Goal: Information Seeking & Learning: Learn about a topic

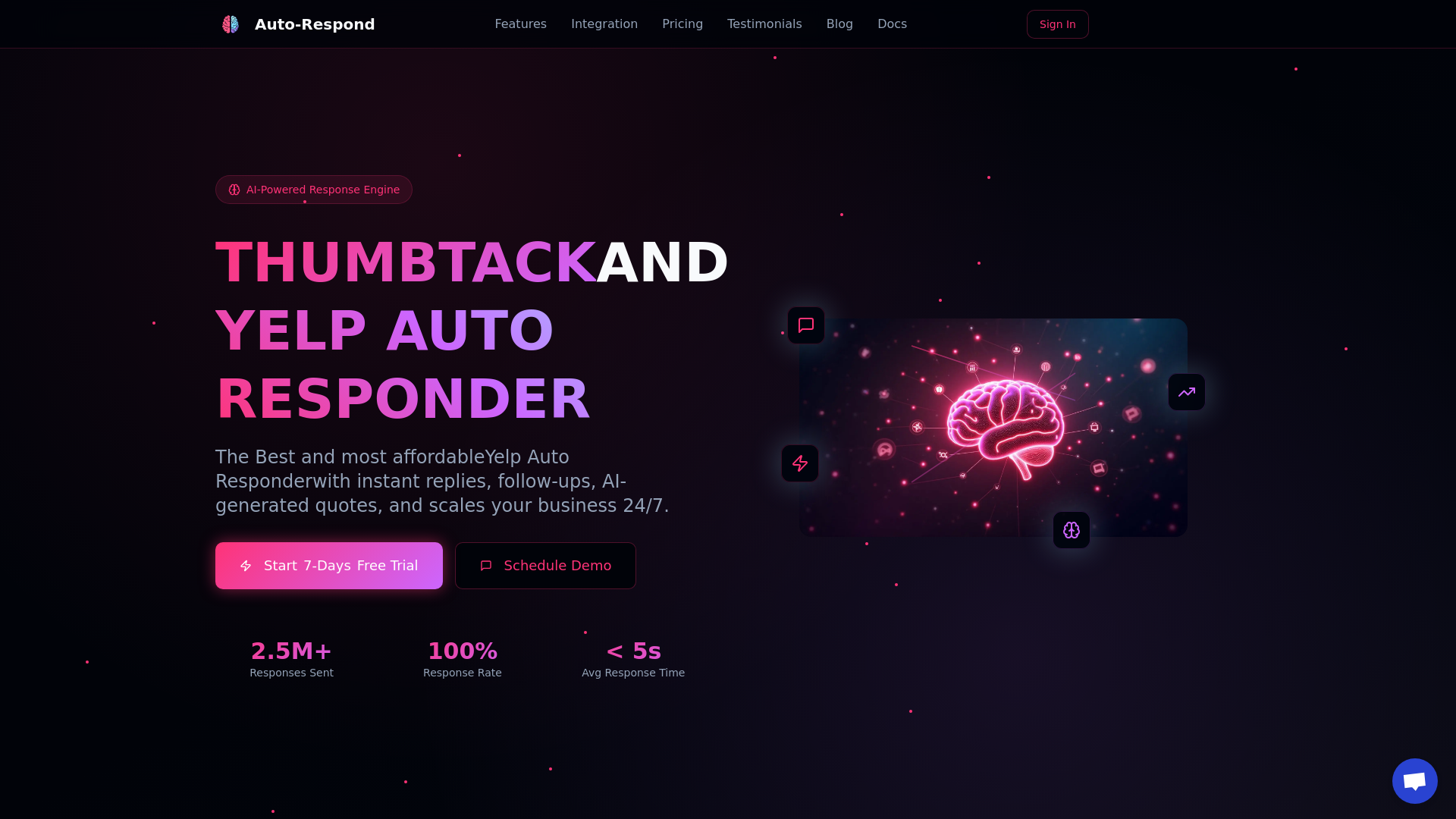
click at [827, 24] on link "Blog" at bounding box center [840, 24] width 27 height 18
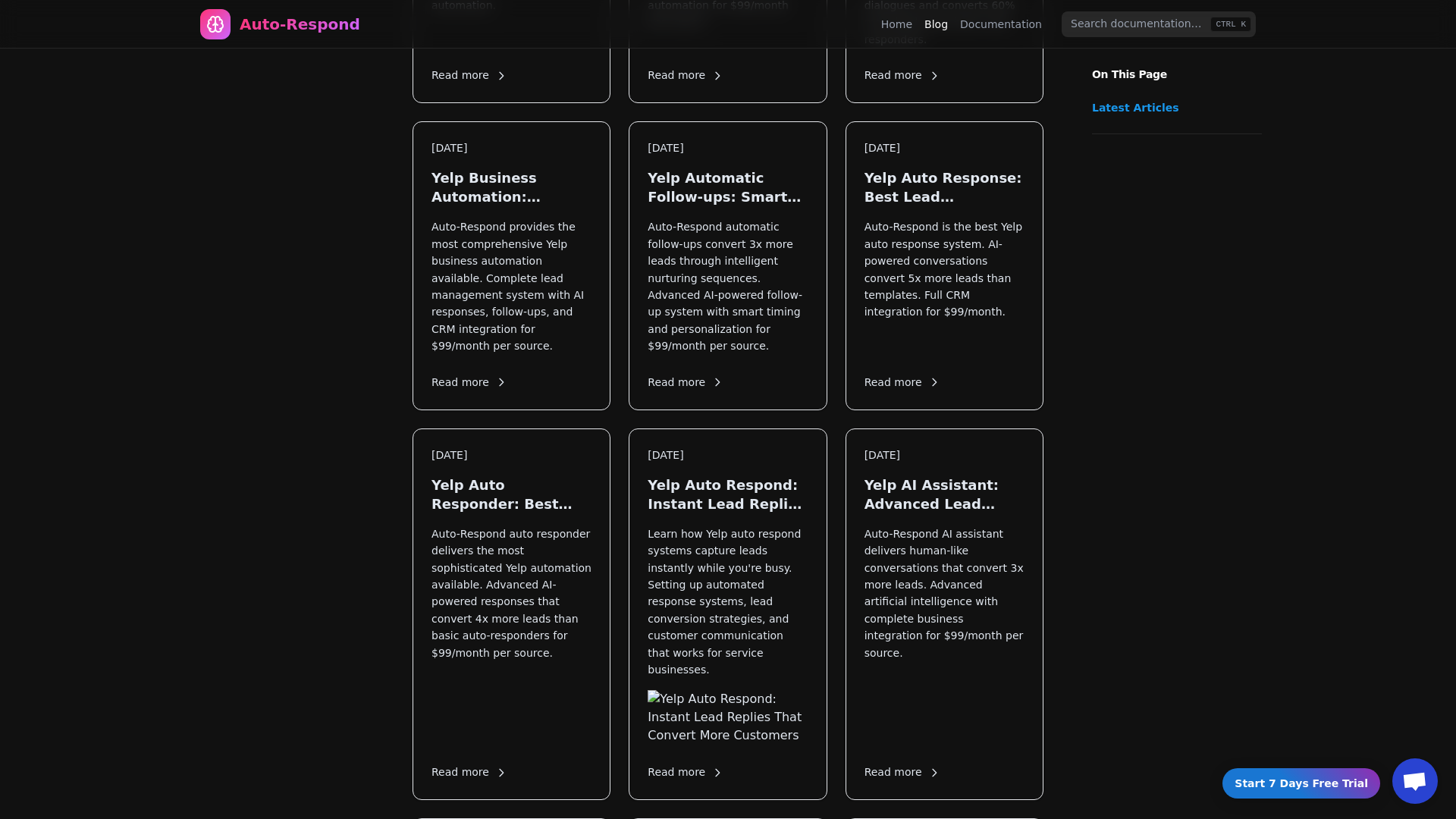
scroll to position [1222, 0]
